Goal: Transaction & Acquisition: Purchase product/service

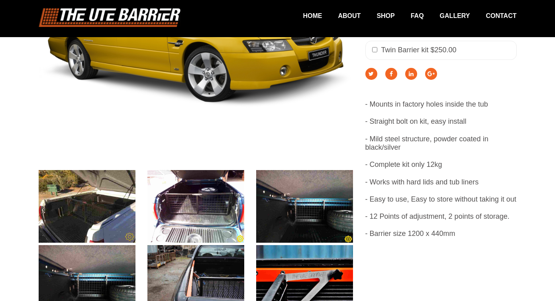
scroll to position [277, 0]
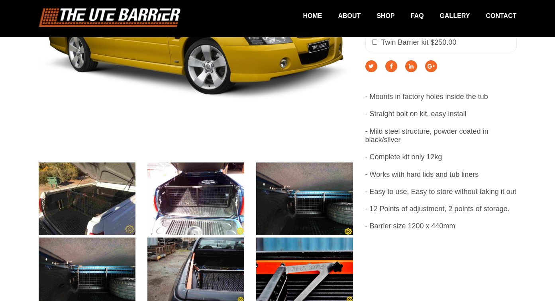
click at [120, 210] on img at bounding box center [87, 198] width 97 height 73
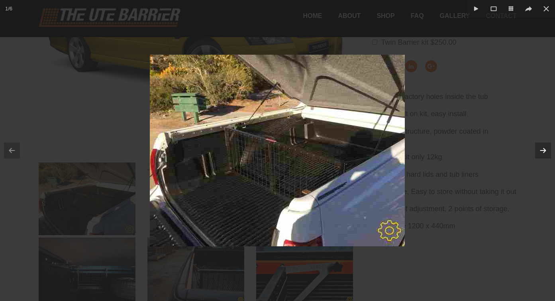
click at [542, 143] on button at bounding box center [543, 150] width 24 height 40
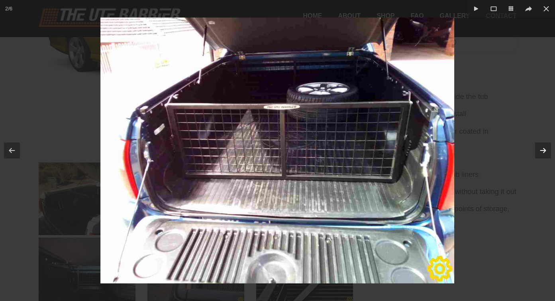
click at [542, 145] on icon at bounding box center [543, 150] width 10 height 10
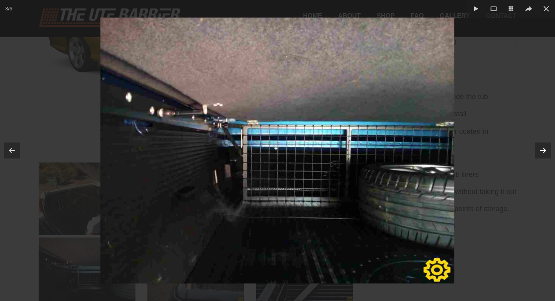
click at [542, 145] on icon at bounding box center [543, 150] width 10 height 10
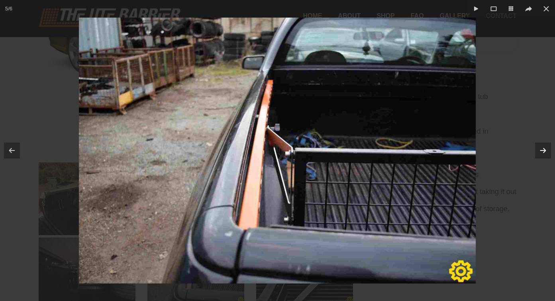
click at [542, 145] on icon at bounding box center [543, 150] width 10 height 10
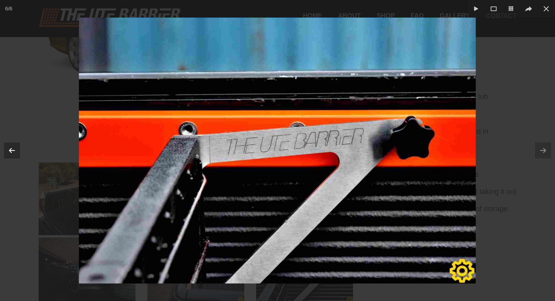
click at [17, 147] on icon at bounding box center [12, 150] width 10 height 10
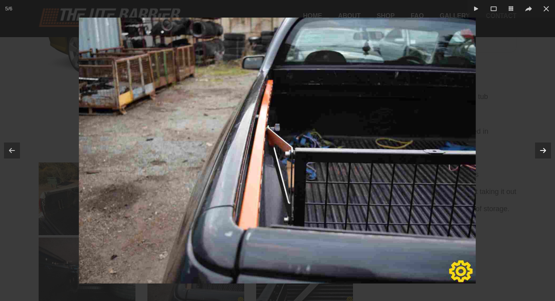
click at [545, 148] on icon at bounding box center [543, 150] width 5 height 4
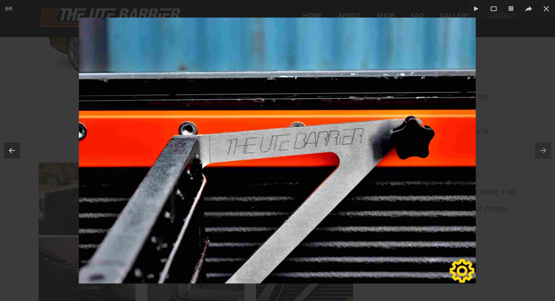
click at [504, 92] on div at bounding box center [277, 150] width 555 height 301
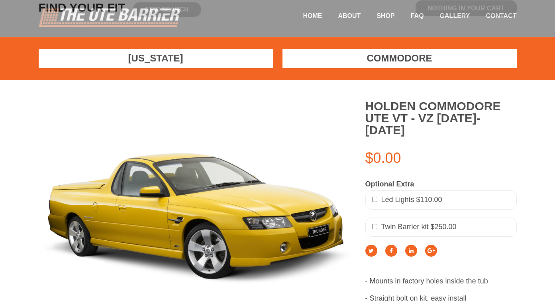
scroll to position [79, 0]
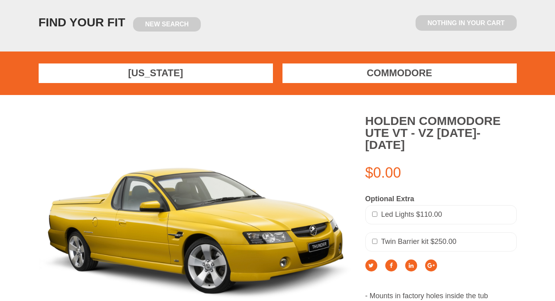
click at [435, 237] on span "Twin Barrier kit $250.00" at bounding box center [418, 241] width 75 height 8
click at [375, 238] on input "checkbox" at bounding box center [374, 240] width 5 height 5
checkbox input "true"
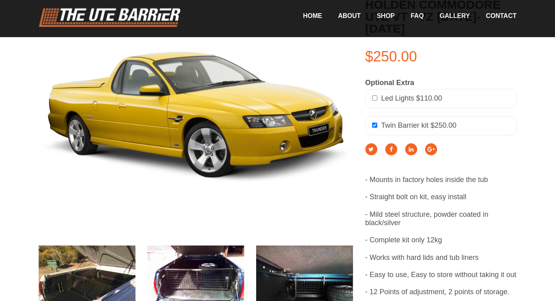
scroll to position [0, 0]
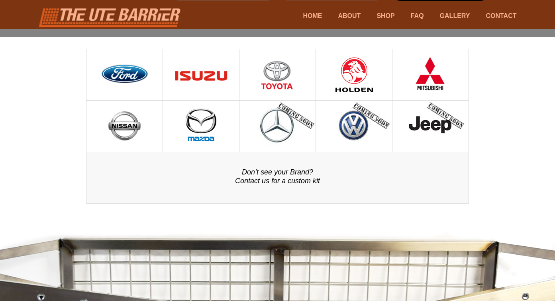
scroll to position [173, 0]
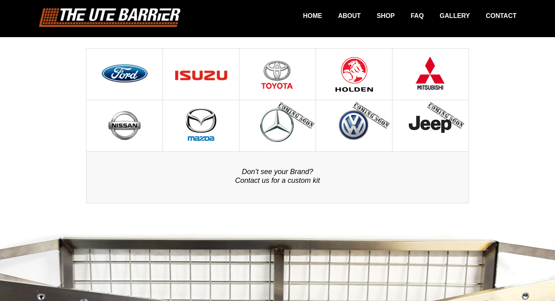
click at [285, 79] on img at bounding box center [277, 74] width 33 height 51
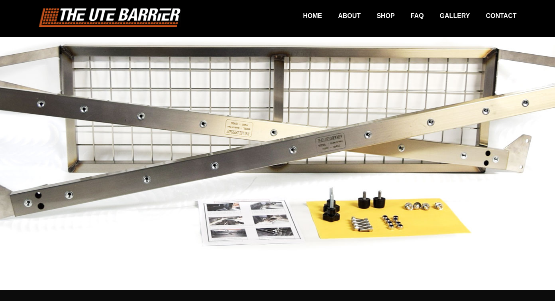
scroll to position [368, 0]
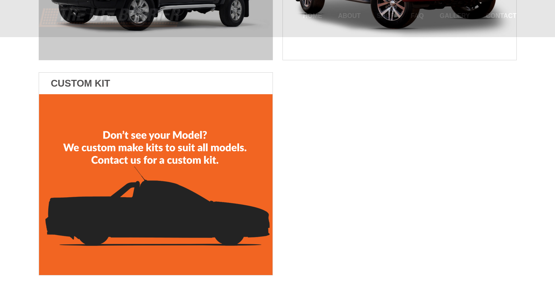
scroll to position [347, 0]
